Goal: Transaction & Acquisition: Book appointment/travel/reservation

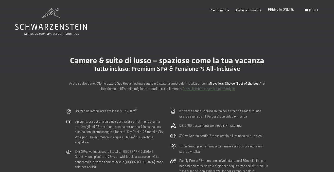
click at [281, 9] on span "PRENOTA ONLINE" at bounding box center [281, 9] width 26 height 4
click at [276, 11] on span "PRENOTA ONLINE" at bounding box center [281, 9] width 26 height 4
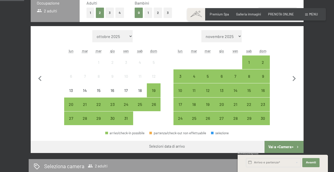
scroll to position [127, 0]
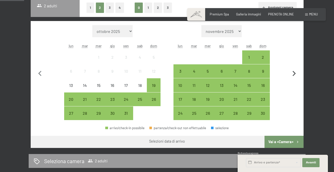
click at [292, 75] on icon "button" at bounding box center [294, 74] width 11 height 11
select select "2025-11-01"
select select "2025-12-01"
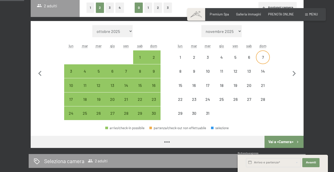
select select "2025-11-01"
select select "2025-12-01"
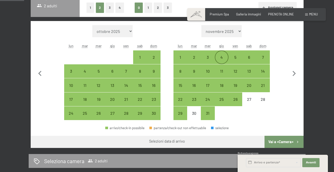
click at [218, 54] on div "4" at bounding box center [221, 57] width 13 height 13
select select "2025-11-01"
select select "2025-12-01"
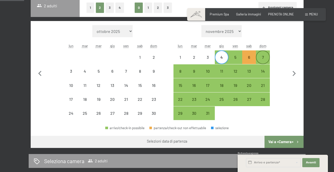
click at [261, 58] on div "7" at bounding box center [262, 61] width 13 height 13
select select "2025-11-01"
select select "2025-12-01"
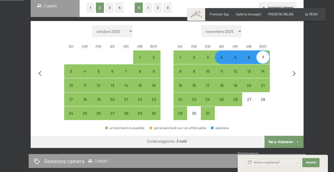
click at [281, 141] on button "Vai a «Camera»" at bounding box center [284, 142] width 39 height 12
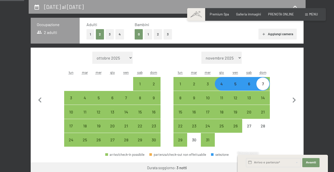
select select "2025-11-01"
select select "2025-12-01"
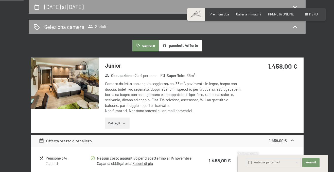
scroll to position [252, 0]
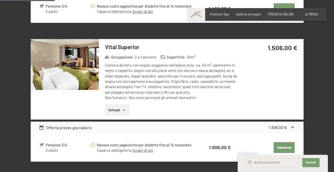
click at [125, 112] on icon "button" at bounding box center [124, 110] width 4 height 4
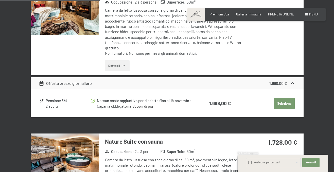
scroll to position [532, 0]
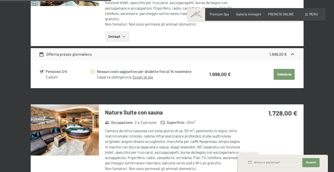
click at [149, 80] on div "Caparra obbligatoria. Scopri di più" at bounding box center [144, 77] width 95 height 5
click at [149, 79] on link "Scopri di più" at bounding box center [142, 77] width 21 height 5
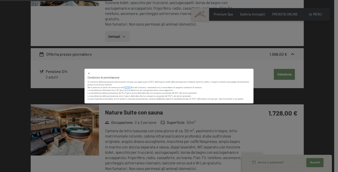
drag, startPoint x: 124, startPoint y: 87, endPoint x: 131, endPoint y: 87, distance: 7.1
click at [131, 87] on p "Non è previsto un diritto di recesso ai sensi del Codice del Consumo, nonostant…" at bounding box center [169, 93] width 163 height 14
drag, startPoint x: 130, startPoint y: 91, endPoint x: 137, endPoint y: 91, distance: 7.1
click at [137, 91] on p "Non è previsto un diritto di recesso ai sensi del Codice del Consumo, nonostant…" at bounding box center [169, 93] width 163 height 14
drag, startPoint x: 105, startPoint y: 93, endPoint x: 120, endPoint y: 93, distance: 15.2
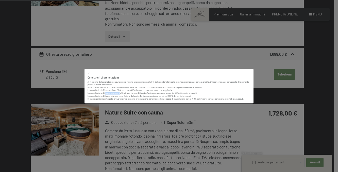
click at [120, 93] on p "Non è previsto un diritto di recesso ai sensi del Codice del Consumo, nonostant…" at bounding box center [169, 93] width 163 height 14
drag, startPoint x: 122, startPoint y: 94, endPoint x: 218, endPoint y: 93, distance: 96.2
click at [218, 93] on p "Non è previsto un diritto di recesso ai sensi del Codice del Consumo, nonostant…" at bounding box center [169, 93] width 163 height 14
drag, startPoint x: 103, startPoint y: 96, endPoint x: 145, endPoint y: 97, distance: 42.1
click at [145, 97] on p "Non è previsto un diritto di recesso ai sensi del Codice del Consumo, nonostant…" at bounding box center [169, 93] width 163 height 14
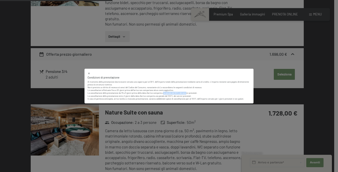
drag, startPoint x: 164, startPoint y: 94, endPoint x: 186, endPoint y: 94, distance: 22.6
click at [186, 94] on p "Non è previsto un diritto di recesso ai sensi del Codice del Consumo, nonostant…" at bounding box center [169, 93] width 163 height 14
drag, startPoint x: 93, startPoint y: 98, endPoint x: 173, endPoint y: 101, distance: 79.5
click at [173, 101] on div "Condizioni di prenotazione Al momento della prenotazione dovrà essere versata u…" at bounding box center [168, 86] width 169 height 35
click at [189, 67] on div "Condizioni di prenotazione Al momento della prenotazione dovrà essere versata u…" at bounding box center [169, 86] width 338 height 172
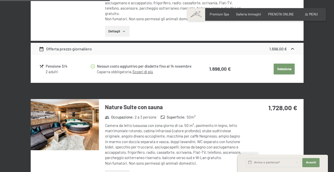
scroll to position [455, 0]
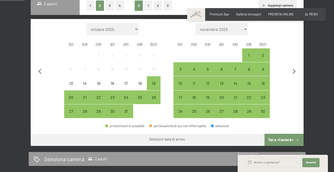
scroll to position [76, 0]
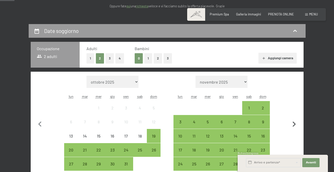
click at [295, 123] on icon "button" at bounding box center [294, 124] width 11 height 11
select select "2025-11-01"
select select "2025-12-01"
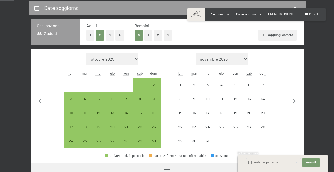
scroll to position [127, 0]
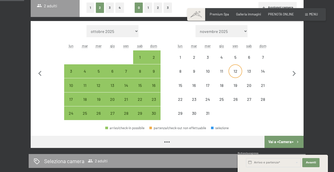
select select "2025-11-01"
select select "2025-12-01"
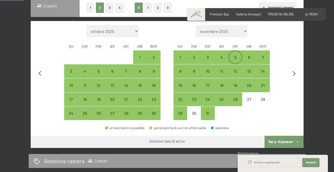
click at [240, 56] on div "5" at bounding box center [235, 61] width 13 height 13
select select "2025-11-01"
select select "2025-12-01"
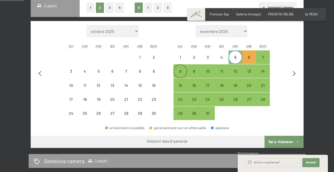
click at [181, 72] on div "8" at bounding box center [180, 75] width 13 height 13
select select "2025-11-01"
select select "2025-12-01"
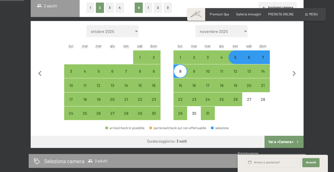
click at [295, 140] on button "Vai a «Camera»" at bounding box center [284, 142] width 39 height 12
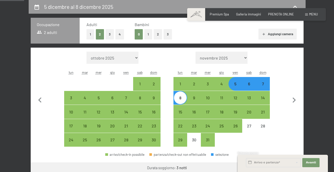
select select "2025-11-01"
select select "2025-12-01"
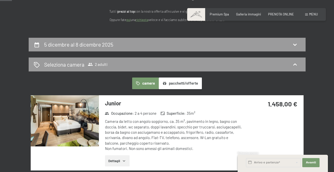
scroll to position [49, 0]
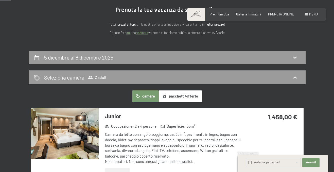
click at [54, 39] on section "Prenota la tua vacanza da sogno online Tutti i prezzi al top con la nostra offe…" at bounding box center [167, 21] width 334 height 60
